Goal: Task Accomplishment & Management: Use online tool/utility

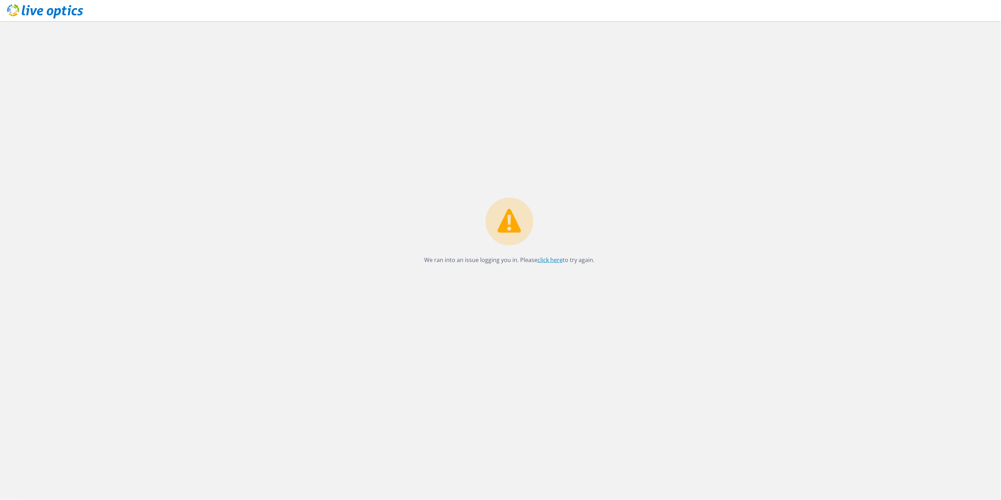
click at [552, 261] on link "click here" at bounding box center [550, 260] width 25 height 8
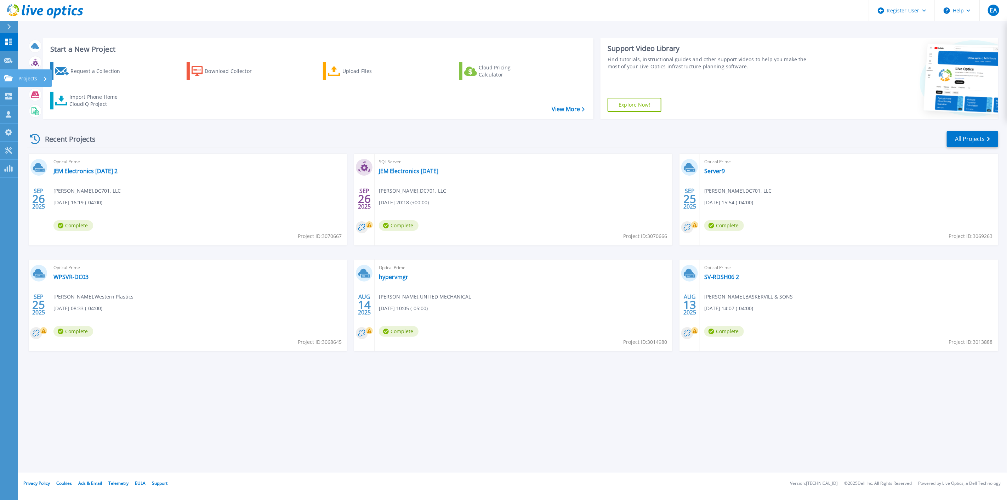
click at [1, 77] on link "Projects Projects" at bounding box center [9, 78] width 18 height 18
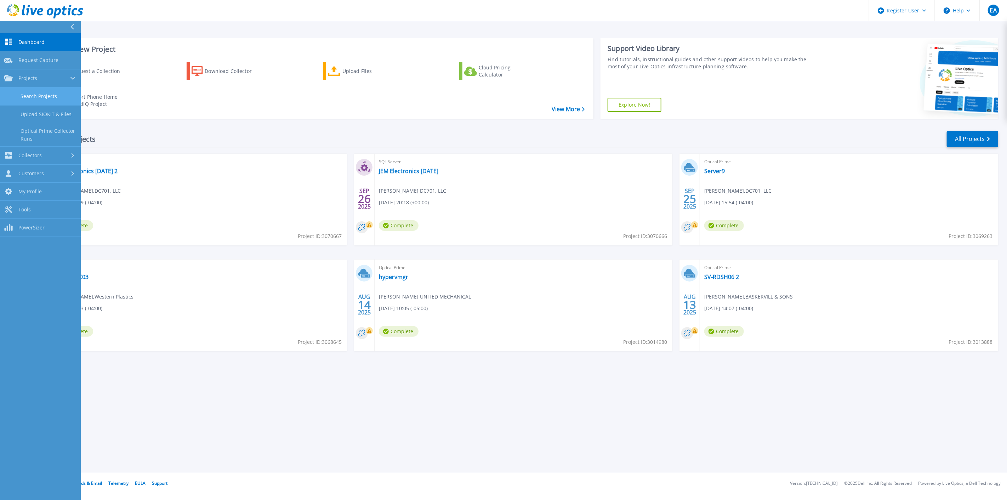
click at [50, 100] on link "Search Projects" at bounding box center [40, 96] width 81 height 18
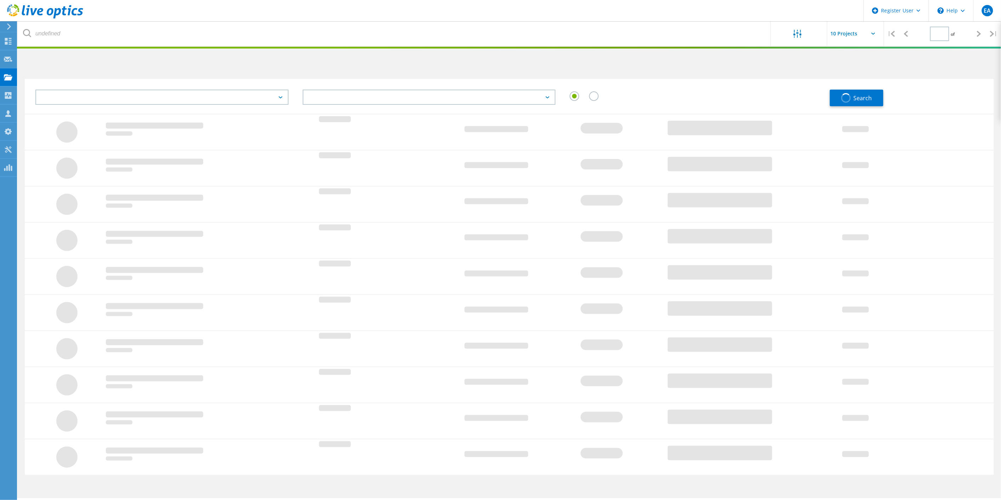
type input "1"
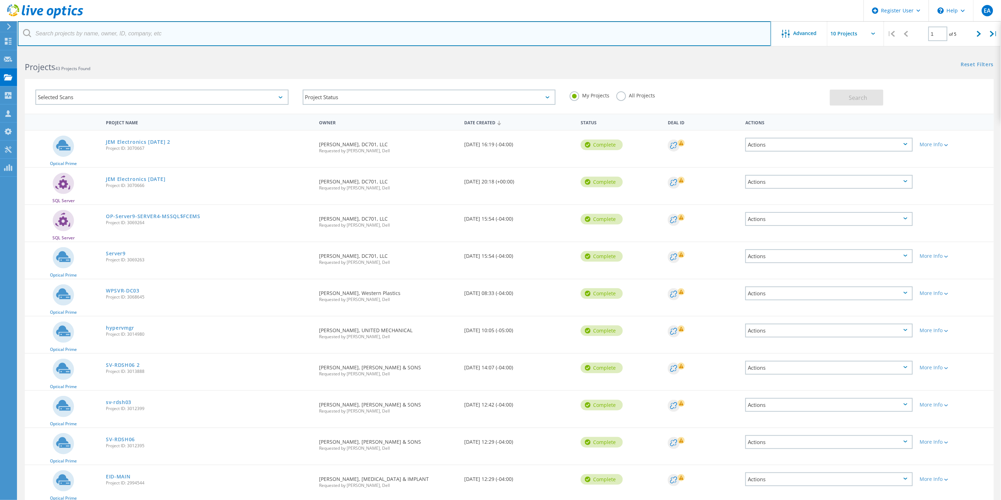
click at [126, 32] on input "text" at bounding box center [395, 33] width 754 height 25
type input "chu okafor"
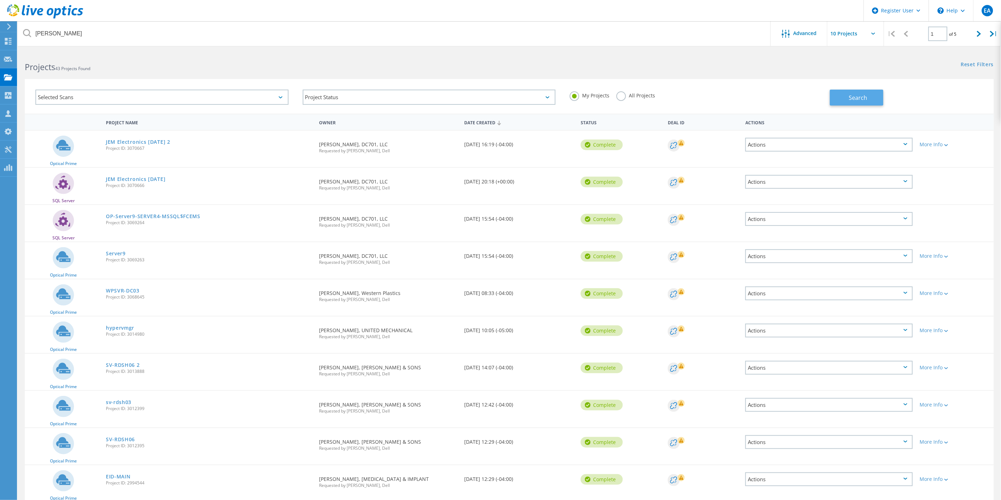
click at [854, 100] on span "Search" at bounding box center [858, 98] width 18 height 8
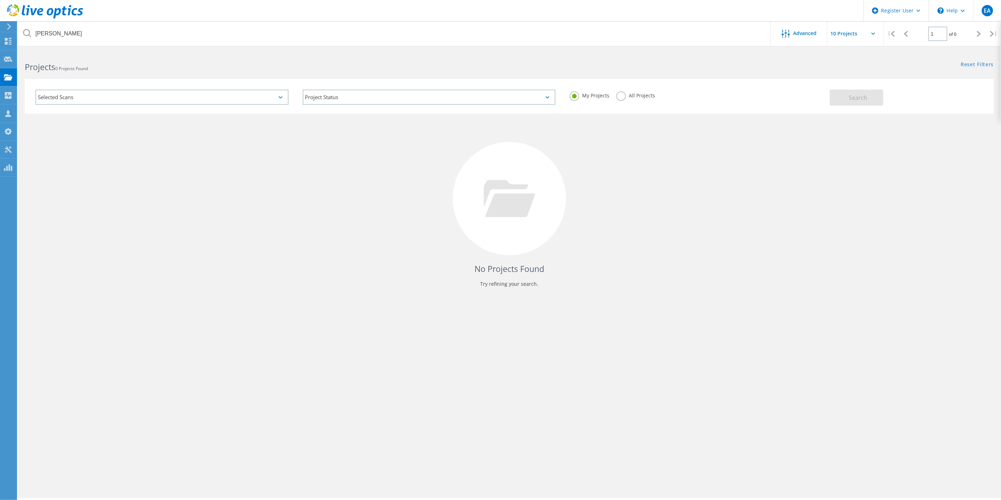
click at [633, 98] on div "All Projects" at bounding box center [635, 96] width 39 height 10
click at [635, 94] on label "All Projects" at bounding box center [635, 94] width 39 height 7
click at [0, 0] on input "All Projects" at bounding box center [0, 0] width 0 height 0
click at [853, 102] on button "Search" at bounding box center [856, 98] width 53 height 16
click at [0, 0] on div "Projects" at bounding box center [0, 0] width 0 height 0
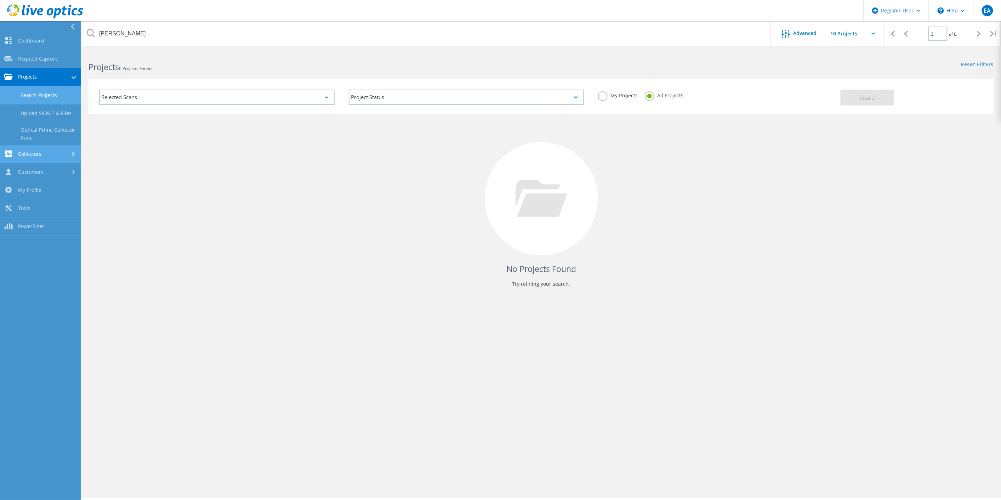
click at [38, 161] on link "Collectors" at bounding box center [40, 155] width 81 height 18
click at [37, 194] on link "My Profile" at bounding box center [40, 191] width 81 height 18
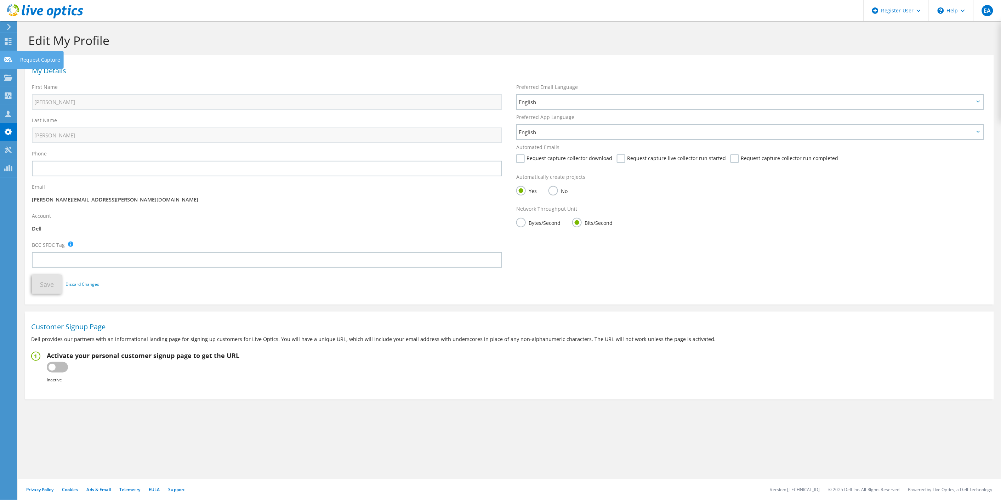
click at [11, 61] on use at bounding box center [8, 59] width 8 height 5
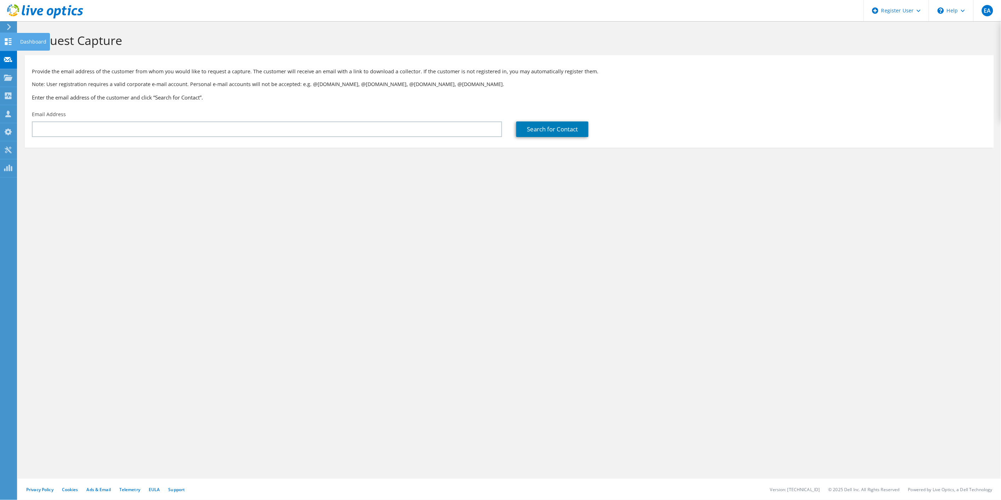
click at [4, 44] on icon at bounding box center [8, 41] width 8 height 7
